Goal: Task Accomplishment & Management: Complete application form

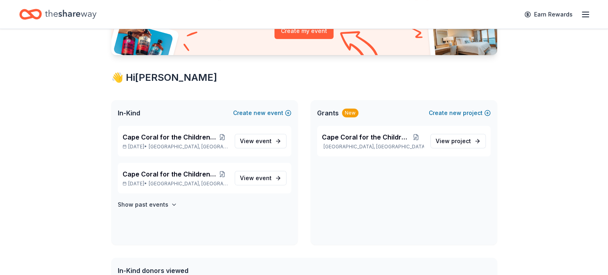
scroll to position [111, 0]
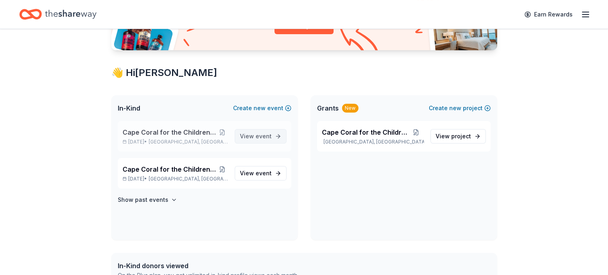
click at [253, 138] on span "View event" at bounding box center [256, 136] width 32 height 10
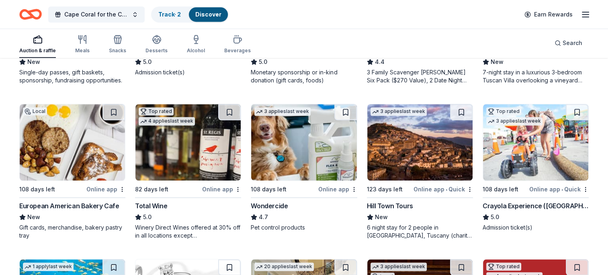
scroll to position [674, 0]
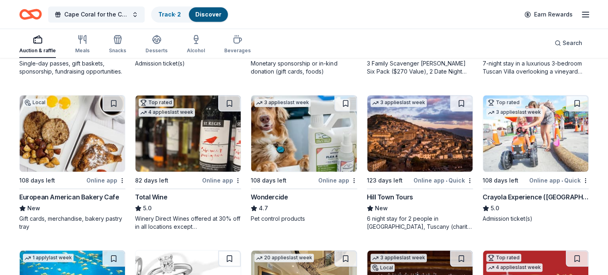
click at [173, 151] on img at bounding box center [187, 133] width 105 height 76
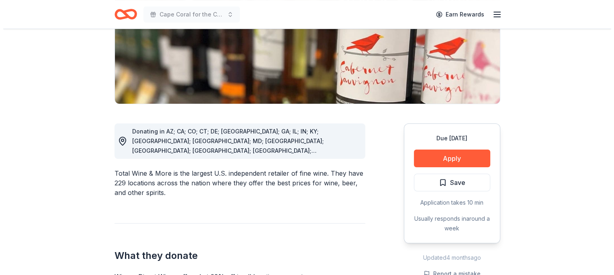
scroll to position [149, 0]
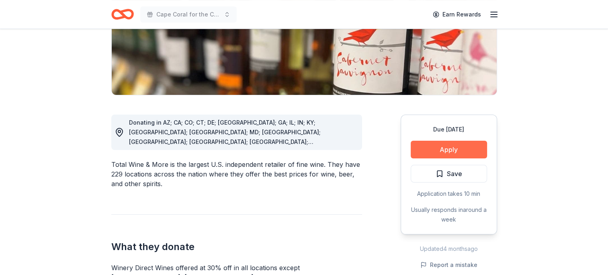
click at [464, 150] on button "Apply" at bounding box center [449, 150] width 76 height 18
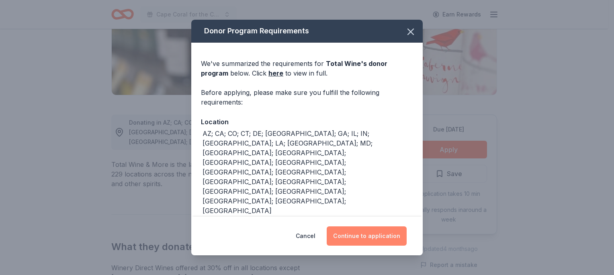
click at [378, 236] on button "Continue to application" at bounding box center [367, 235] width 80 height 19
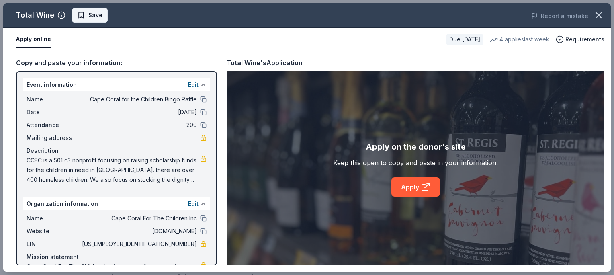
click at [84, 16] on span "Save" at bounding box center [89, 15] width 25 height 10
click at [413, 190] on link "Apply" at bounding box center [416, 186] width 49 height 19
